Goal: Task Accomplishment & Management: Use online tool/utility

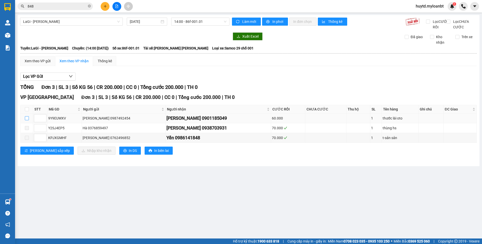
click at [28, 120] on input "checkbox" at bounding box center [27, 118] width 4 height 4
checkbox input "true"
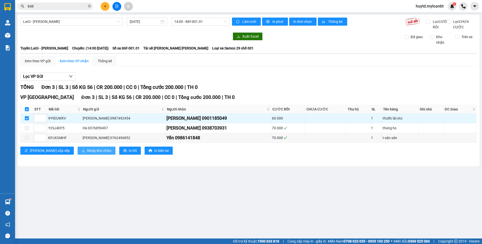
click at [87, 154] on span "Nhập kho nhận" at bounding box center [99, 151] width 24 height 6
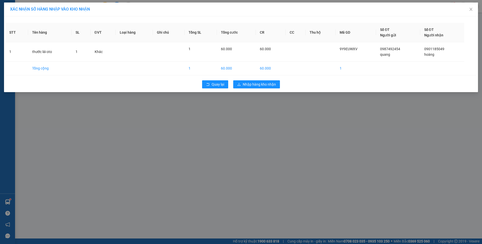
click at [260, 106] on div "XÁC [PERSON_NAME] SỐ HÀNG NHẬP VÀO [PERSON_NAME] STT Tên hàng SL ĐVT [PERSON_NA…" at bounding box center [241, 122] width 482 height 244
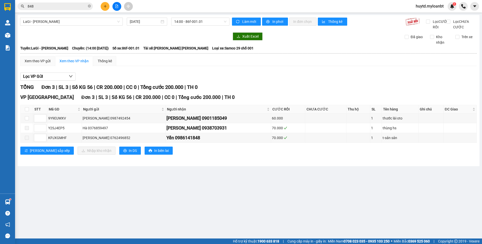
click at [264, 80] on div "Lọc VP Gửi" at bounding box center [248, 77] width 457 height 8
click at [29, 122] on td at bounding box center [27, 119] width 13 height 10
click at [27, 120] on input "checkbox" at bounding box center [27, 118] width 4 height 4
checkbox input "true"
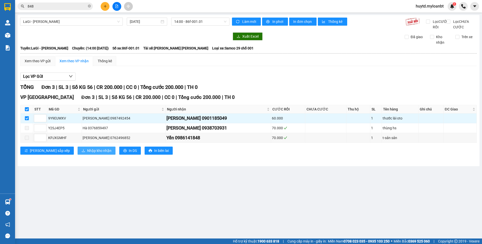
click at [87, 154] on span "Nhập kho nhận" at bounding box center [99, 151] width 24 height 6
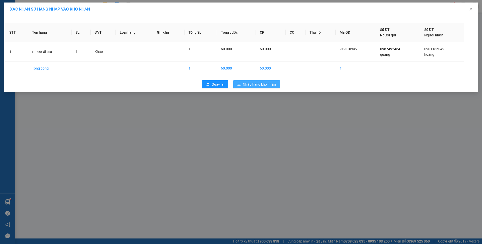
click at [244, 86] on span "Nhập hàng kho nhận" at bounding box center [259, 85] width 33 height 6
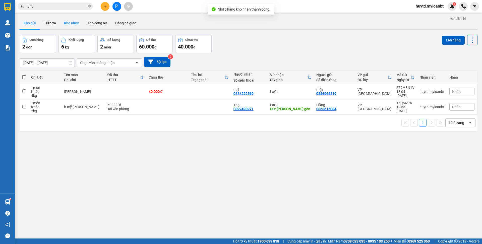
click at [79, 26] on button "Kho nhận" at bounding box center [71, 23] width 23 height 12
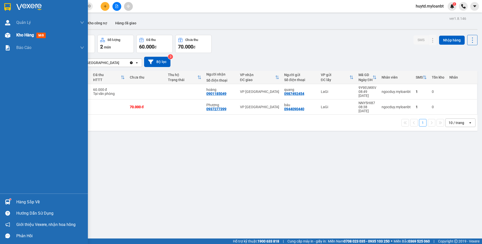
click at [32, 33] on span "Kho hàng" at bounding box center [25, 35] width 18 height 5
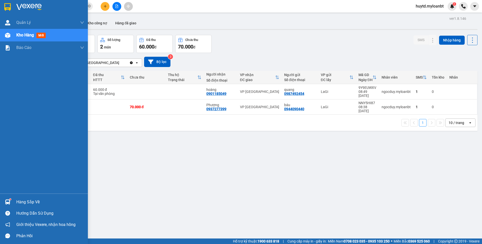
click at [20, 200] on div "Hàng sắp về" at bounding box center [50, 203] width 68 height 8
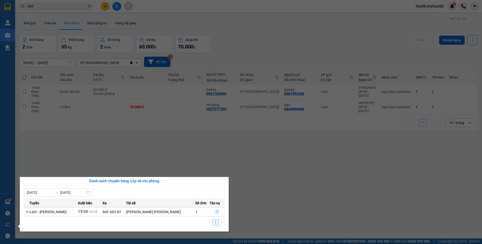
click at [221, 212] on button "button" at bounding box center [217, 212] width 15 height 8
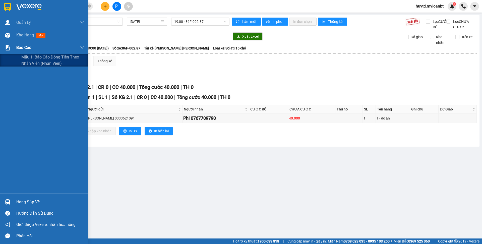
click at [36, 46] on div "Báo cáo" at bounding box center [50, 47] width 68 height 13
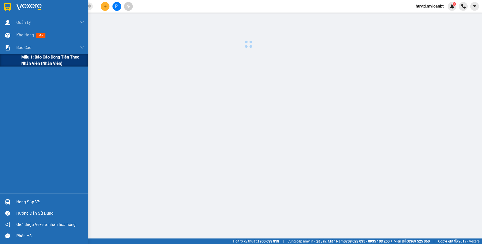
click at [42, 59] on span "Mẫu 1: Báo cáo dòng tiền theo nhân viên (Nhân viên)" at bounding box center [52, 60] width 63 height 13
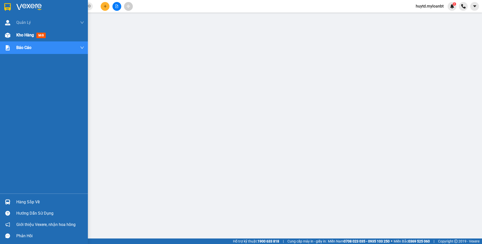
click at [31, 33] on span "Kho hàng" at bounding box center [25, 35] width 18 height 5
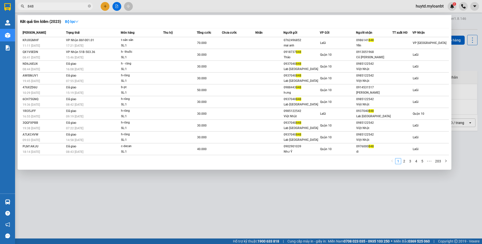
click at [71, 8] on input "848" at bounding box center [57, 7] width 59 height 6
click at [91, 5] on span "848" at bounding box center [55, 7] width 75 height 8
click at [89, 5] on icon "close-circle" at bounding box center [89, 6] width 3 height 3
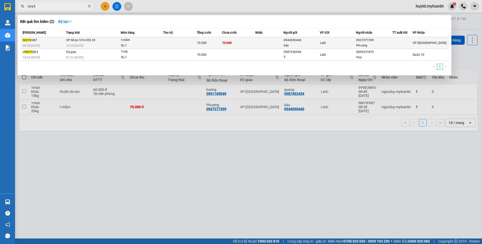
type input "nny5"
click at [213, 41] on div "70.000" at bounding box center [209, 43] width 25 height 6
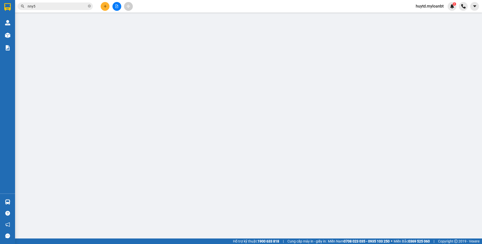
type input "0944090440"
type input "báu"
type input "0937277399"
type input "Phượng"
type input "0"
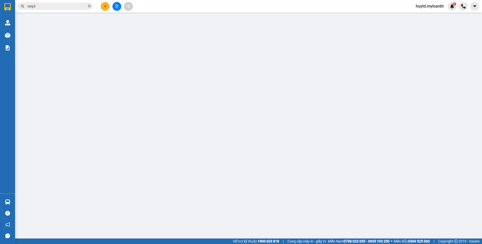
type input "70.000"
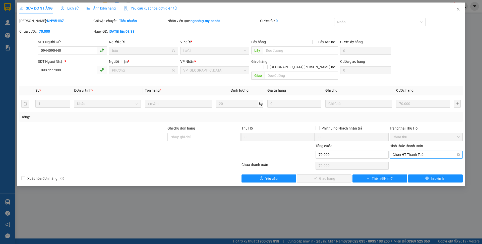
click at [403, 151] on span "Chọn HT Thanh Toán" at bounding box center [426, 155] width 67 height 8
click at [410, 157] on div "Tại văn phòng" at bounding box center [426, 160] width 67 height 6
type input "0"
click at [335, 176] on span "Giao hàng" at bounding box center [327, 179] width 16 height 6
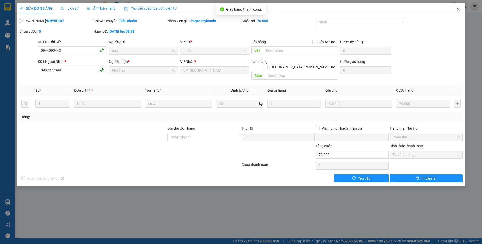
click at [459, 10] on icon "close" at bounding box center [459, 9] width 4 height 4
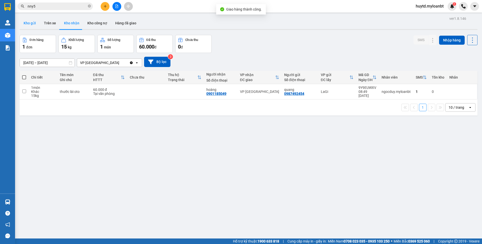
click at [36, 23] on button "Kho gửi" at bounding box center [30, 23] width 20 height 12
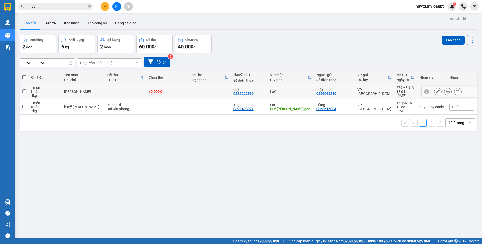
click at [275, 89] on td "LaGi" at bounding box center [291, 91] width 46 height 15
checkbox input "true"
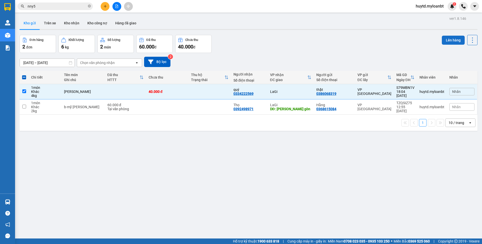
click at [446, 43] on button "Lên hàng" at bounding box center [453, 40] width 23 height 9
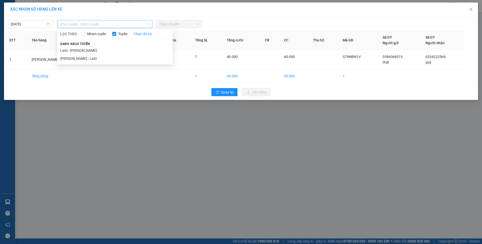
click at [130, 24] on span "Chọn tuyến - nhóm tuyến" at bounding box center [104, 24] width 89 height 8
click at [115, 62] on li "[PERSON_NAME] - LaGi" at bounding box center [115, 59] width 116 height 8
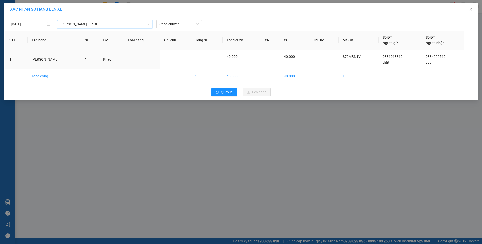
click at [176, 15] on div "XÁC NHẬN SỐ HÀNG LÊN XE" at bounding box center [241, 10] width 474 height 14
click at [177, 23] on span "Chọn chuyến" at bounding box center [179, 24] width 39 height 8
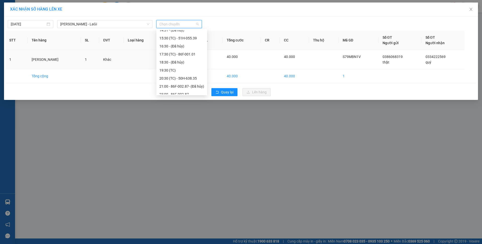
scroll to position [79, 0]
click at [203, 74] on div "20:30 (TC) - 50H-638.35" at bounding box center [182, 76] width 45 height 6
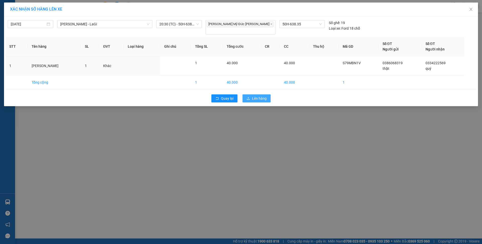
click at [262, 97] on span "Lên hàng" at bounding box center [259, 99] width 15 height 6
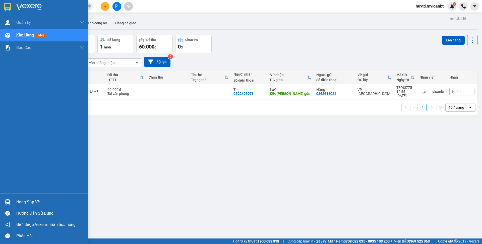
click at [28, 203] on div "Hàng sắp về" at bounding box center [50, 203] width 68 height 8
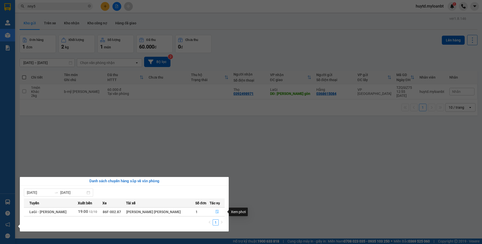
click at [216, 211] on icon "file-done" at bounding box center [218, 212] width 4 height 4
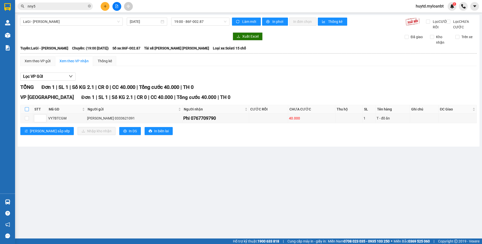
click at [29, 111] on input "checkbox" at bounding box center [27, 109] width 4 height 4
checkbox input "true"
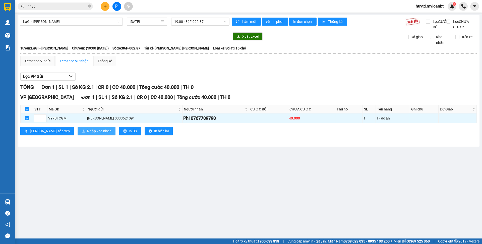
click at [87, 134] on span "Nhập kho nhận" at bounding box center [99, 131] width 24 height 6
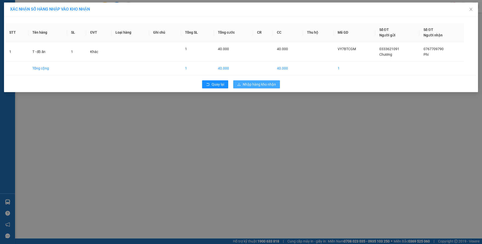
click at [245, 85] on span "Nhập hàng kho nhận" at bounding box center [259, 85] width 33 height 6
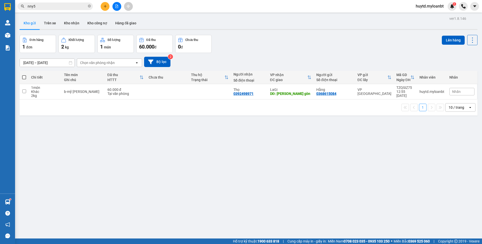
click at [86, 8] on input "nny5" at bounding box center [57, 7] width 59 height 6
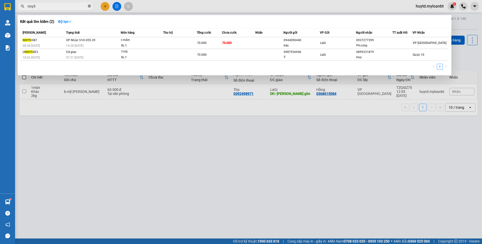
click at [88, 7] on icon "close-circle" at bounding box center [89, 6] width 3 height 3
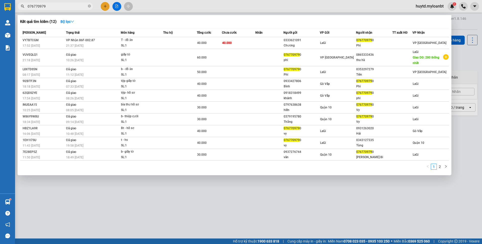
type input "0767709790"
click at [90, 6] on icon "close-circle" at bounding box center [89, 6] width 3 height 3
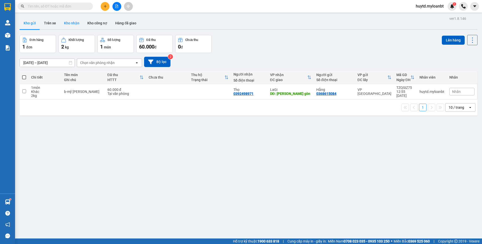
click at [72, 24] on button "Kho nhận" at bounding box center [71, 23] width 23 height 12
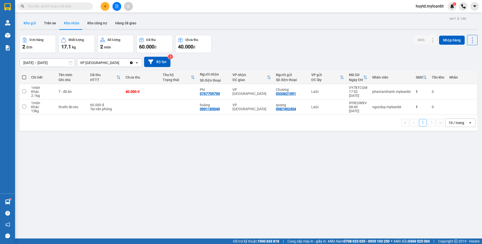
click at [29, 24] on button "Kho gửi" at bounding box center [30, 23] width 20 height 12
